Goal: Obtain resource: Obtain resource

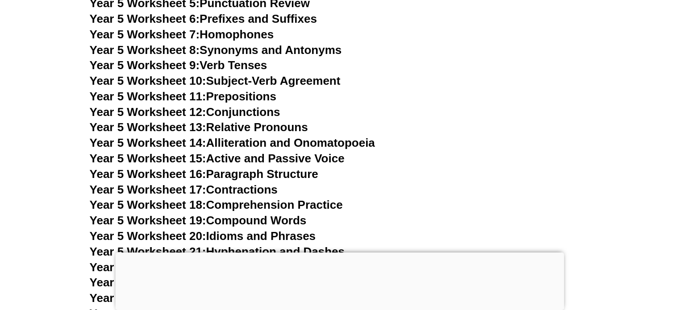
scroll to position [4587, 0]
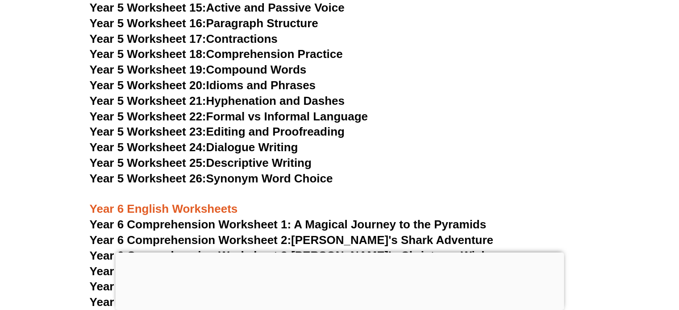
scroll to position [4542, 0]
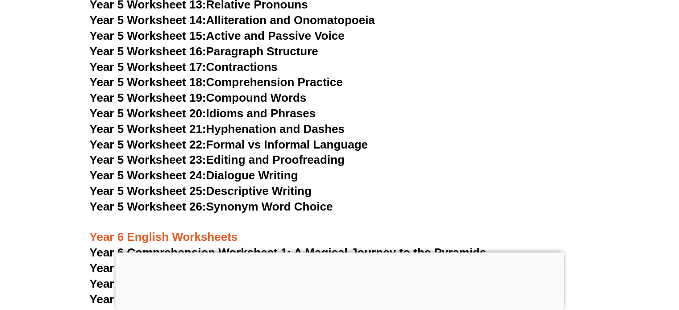
click at [330, 159] on link "Year 5 Worksheet 23: Editing and Proofreading" at bounding box center [217, 159] width 255 height 13
click at [262, 66] on link "Year 5 Worksheet 17: Contractions" at bounding box center [184, 66] width 188 height 13
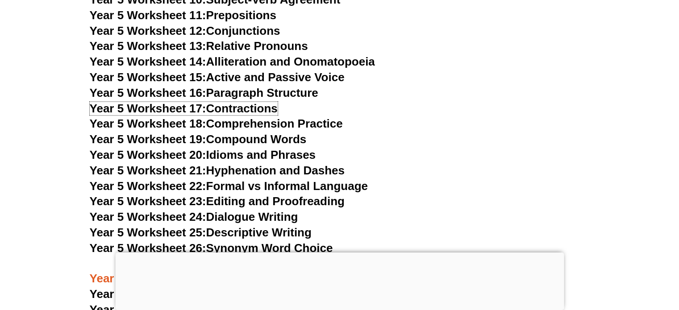
scroll to position [4498, 0]
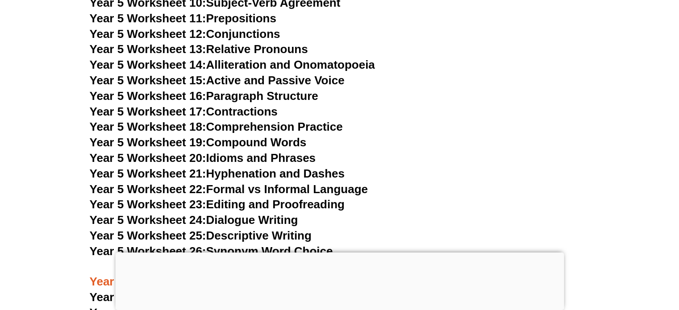
click at [253, 33] on link "Year 5 Worksheet 12: Conjunctions" at bounding box center [185, 33] width 190 height 13
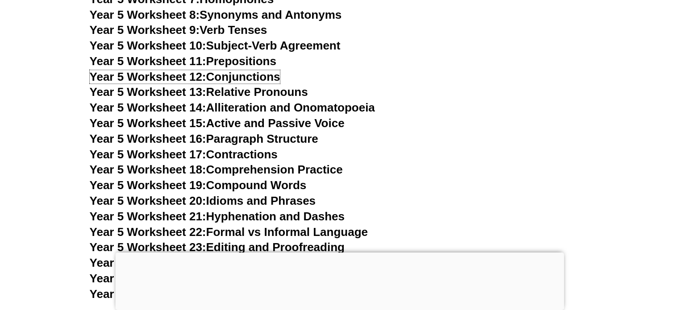
scroll to position [4453, 0]
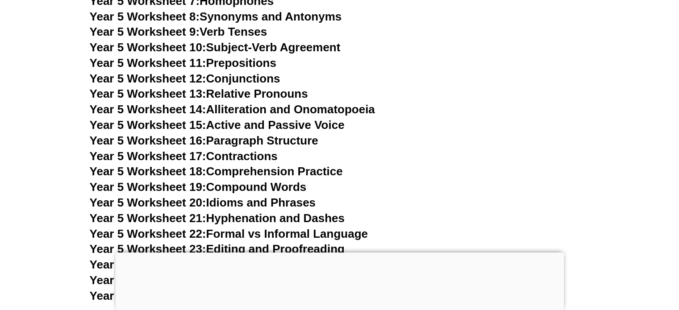
click at [292, 17] on link "Year 5 Worksheet 8: Synonyms and Antonyms" at bounding box center [216, 16] width 252 height 13
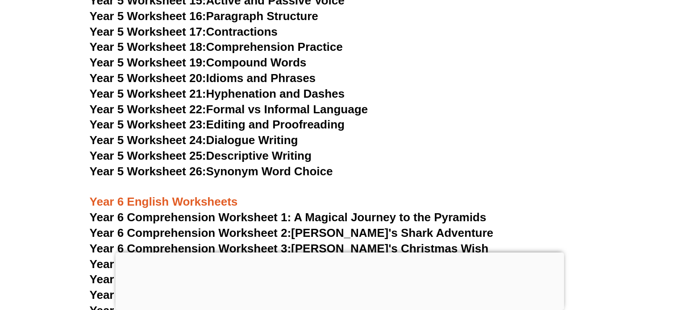
scroll to position [4587, 0]
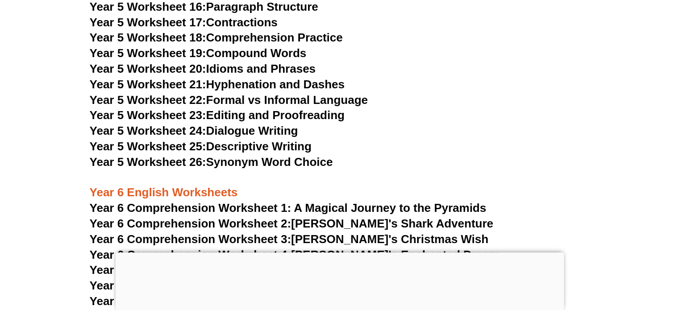
click at [282, 145] on link "Year 5 Worksheet 25: Descriptive Writing" at bounding box center [201, 146] width 222 height 13
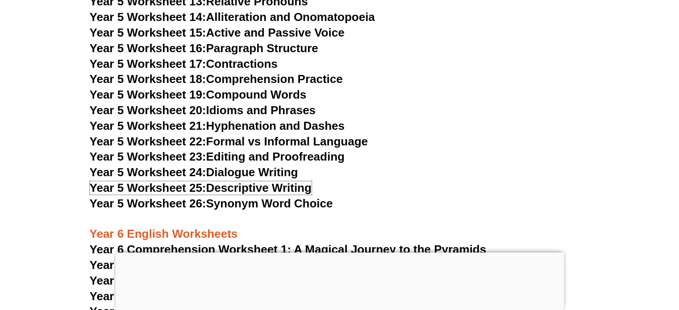
scroll to position [4542, 0]
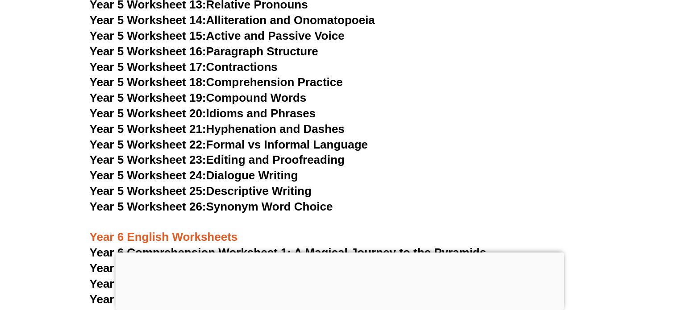
click at [294, 98] on link "Year 5 Worksheet 19: Compound Words" at bounding box center [198, 97] width 217 height 13
click at [303, 208] on link "Year 5 Worksheet 26: Synonym Word Choice" at bounding box center [211, 206] width 243 height 13
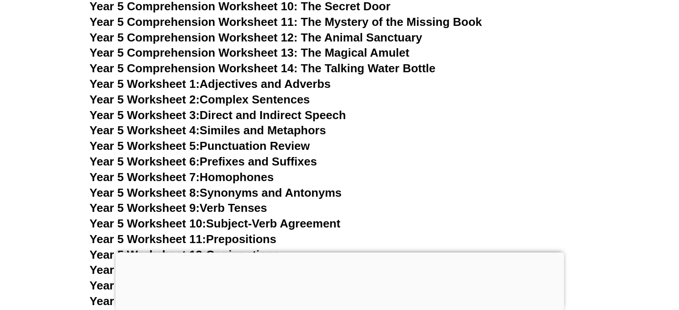
scroll to position [4275, 0]
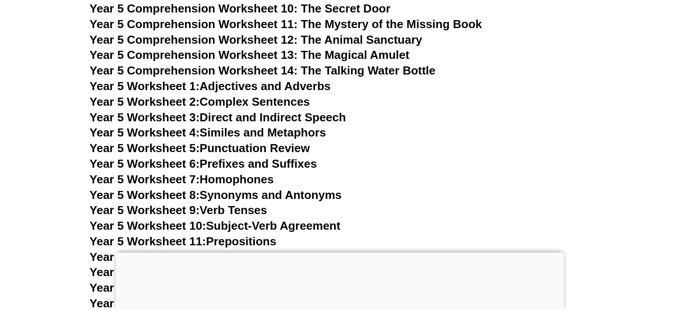
click at [286, 85] on link "Year 5 Worksheet 1: Adjectives and Adverbs" at bounding box center [210, 85] width 241 height 13
click at [278, 101] on link "Year 5 Worksheet 2: Complex Sentences" at bounding box center [200, 101] width 220 height 13
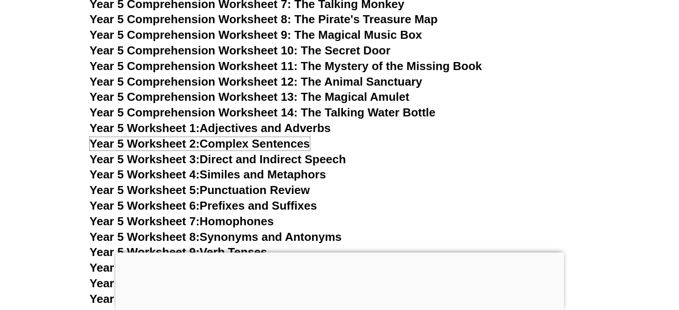
scroll to position [4230, 0]
